Goal: Find specific page/section: Find specific page/section

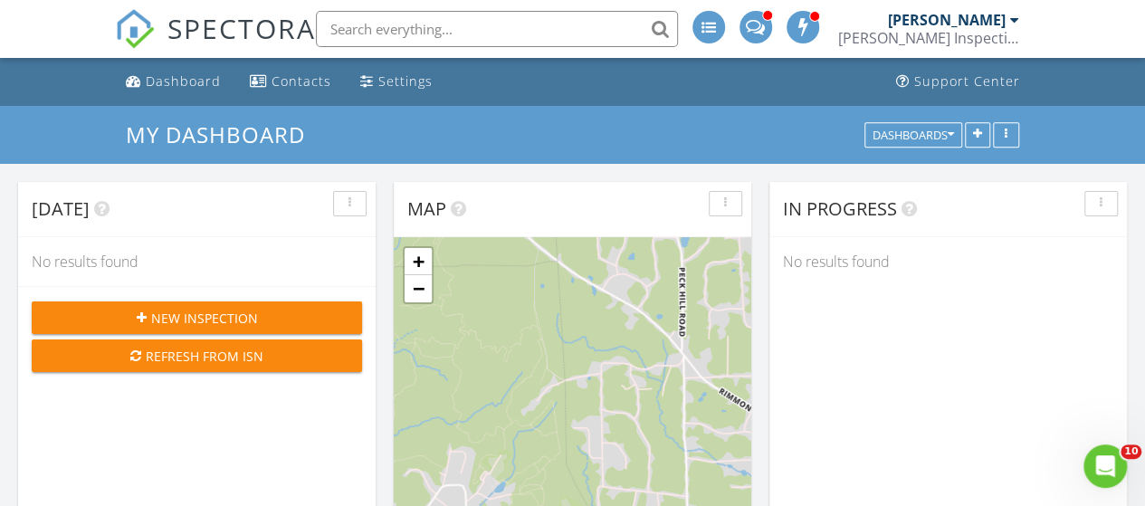
scroll to position [1538, 1172]
click at [186, 84] on div "Dashboard" at bounding box center [183, 80] width 75 height 17
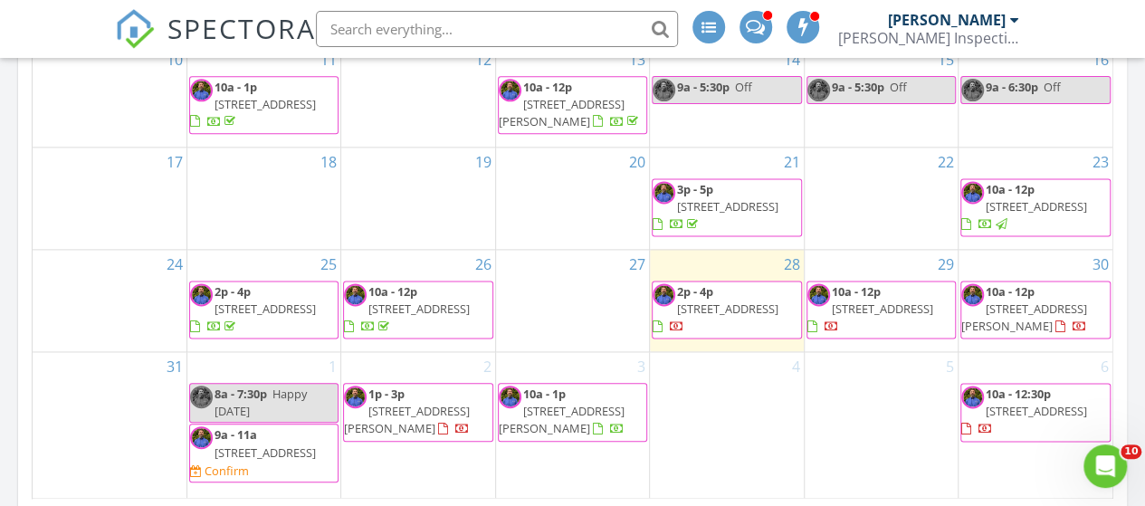
scroll to position [1142, 0]
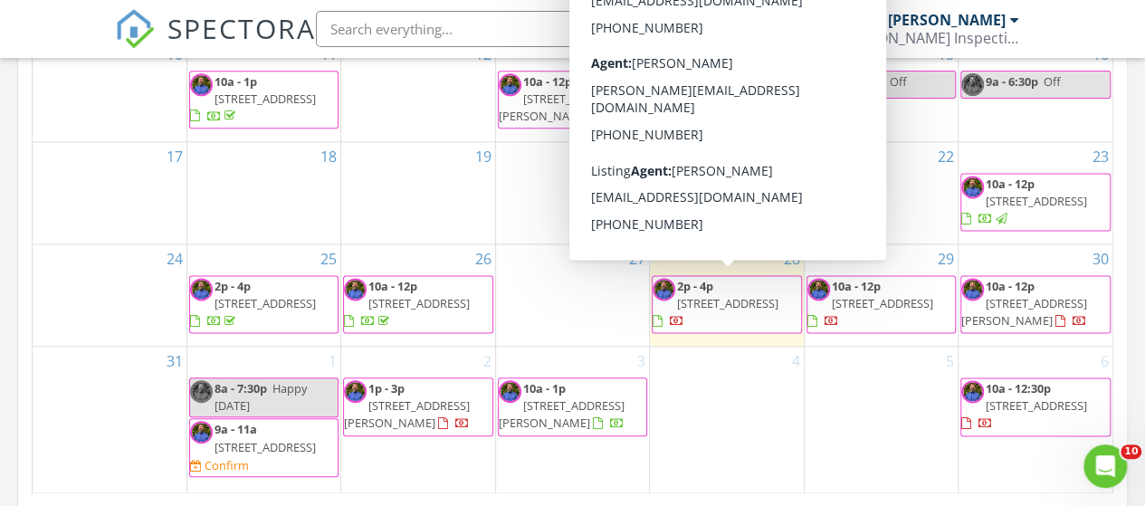
click at [715, 300] on span "497 Maple Ave, Cheshire 06410" at bounding box center [727, 303] width 101 height 16
